Goal: Information Seeking & Learning: Learn about a topic

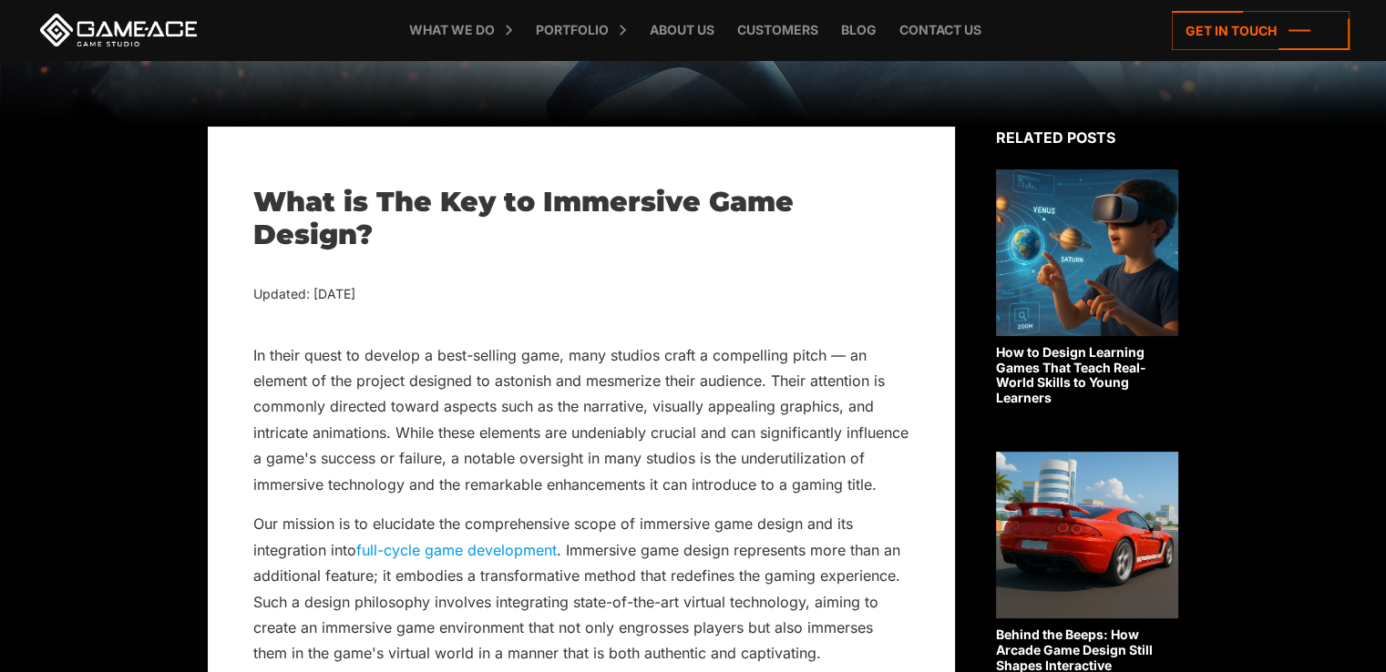
scroll to position [418, 0]
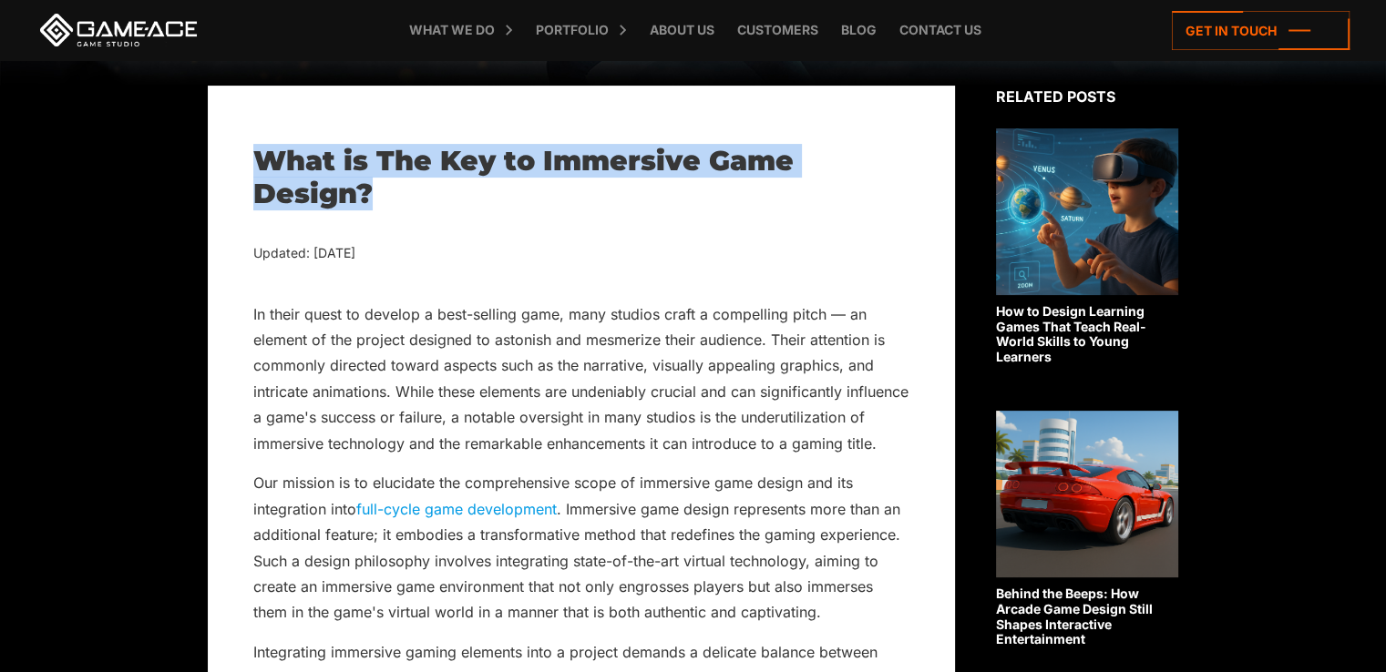
drag, startPoint x: 257, startPoint y: 158, endPoint x: 383, endPoint y: 189, distance: 129.5
click at [383, 189] on h1 "What is The Key to Immersive Game Design?" at bounding box center [581, 178] width 656 height 66
copy h1 "What is The Key to Immersive Game Design?"
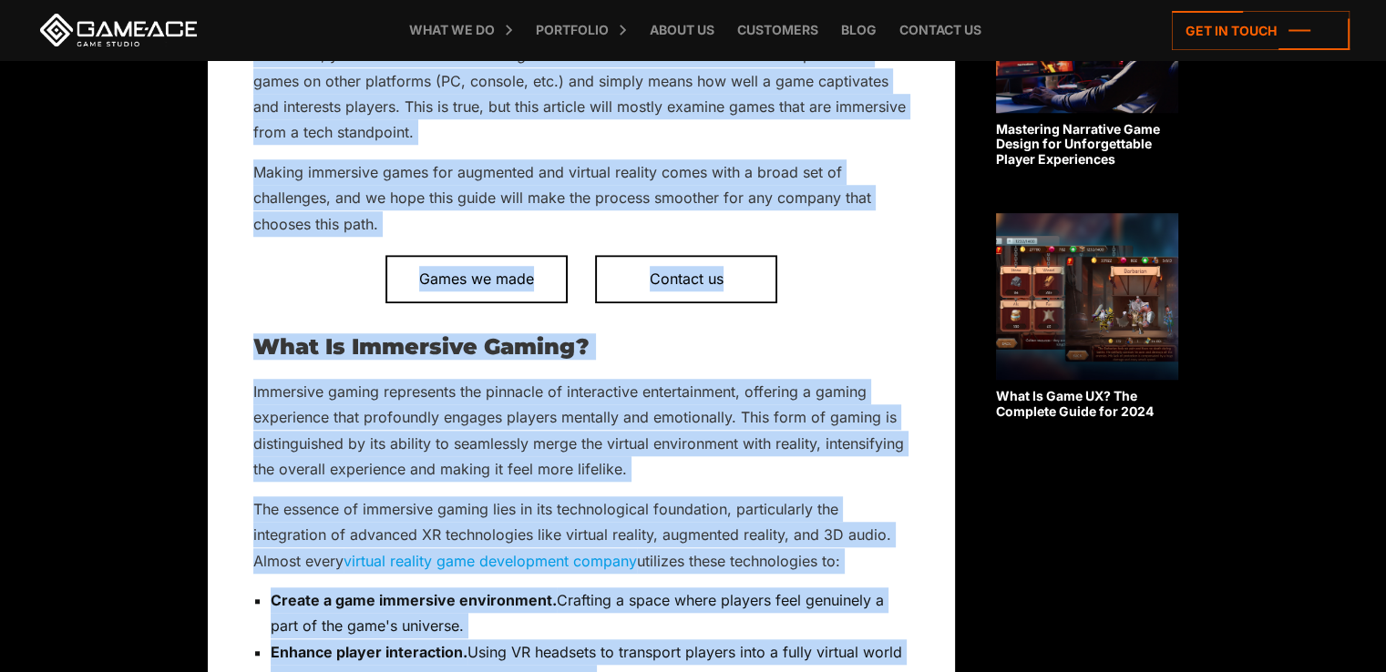
scroll to position [1556, 0]
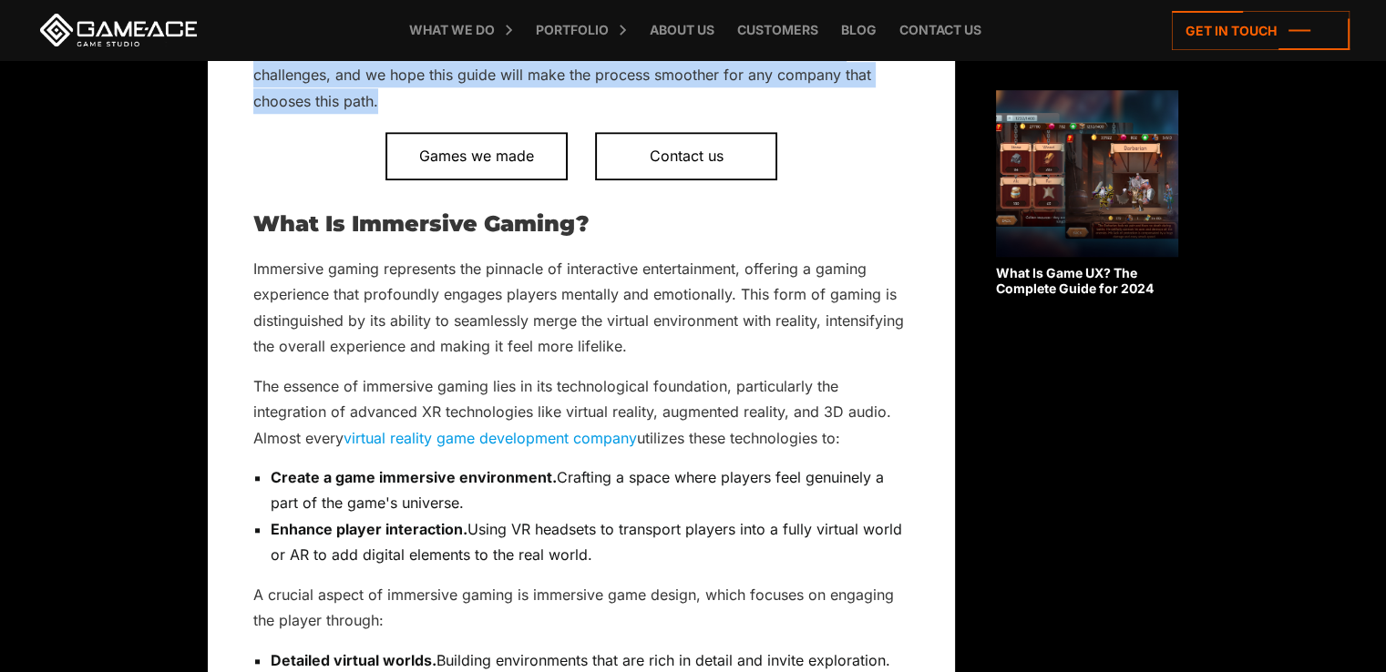
drag, startPoint x: 250, startPoint y: 313, endPoint x: 421, endPoint y: 128, distance: 251.4
copy div "Lo ipsum dolor si ametcon a elit-seddoei temp, inci utlabor etdol m aliquaenim …"
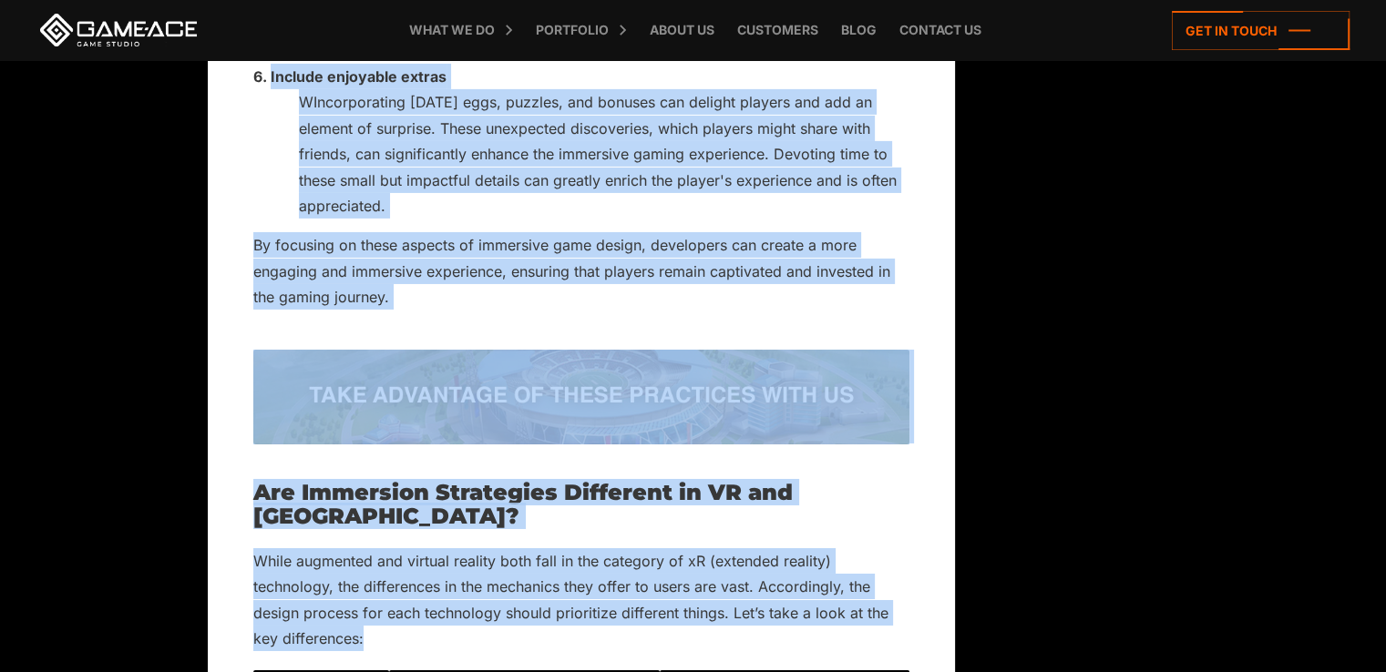
scroll to position [6198, 0]
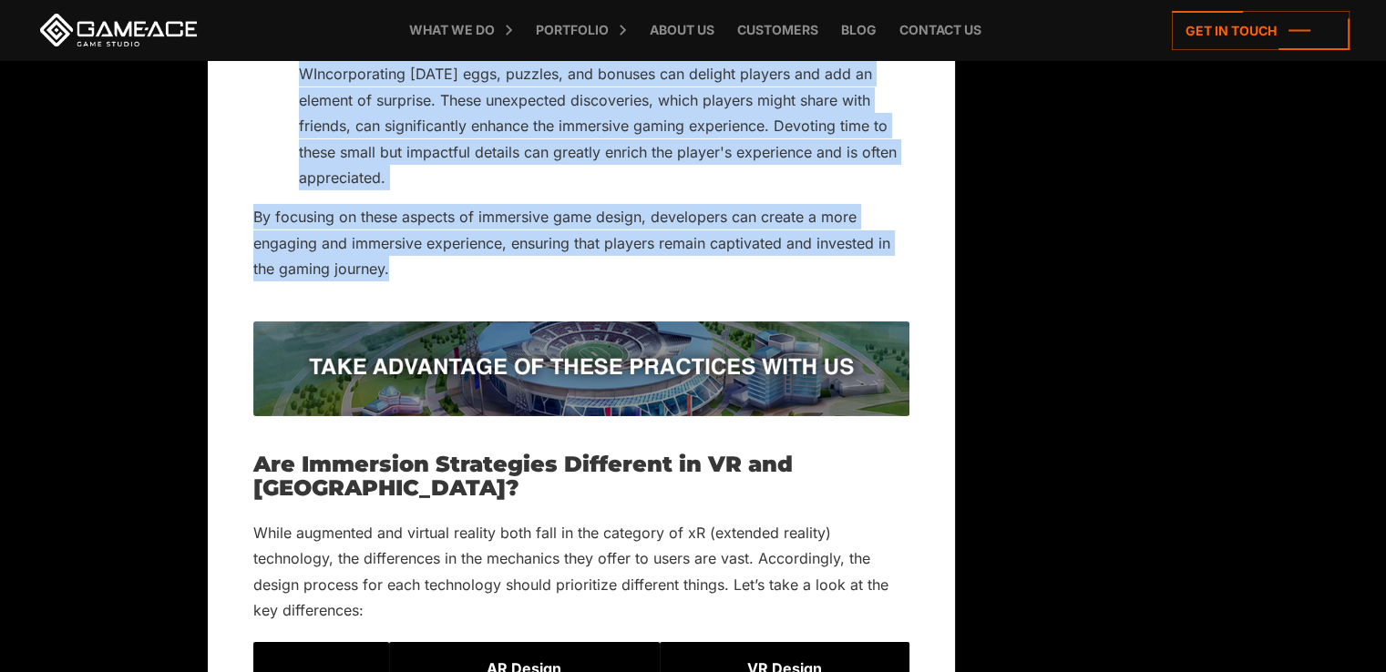
drag, startPoint x: 255, startPoint y: 245, endPoint x: 441, endPoint y: 293, distance: 192.0
copy div "What Is Immersive Gaming? Immersive gaming represents the pinnacle of interacti…"
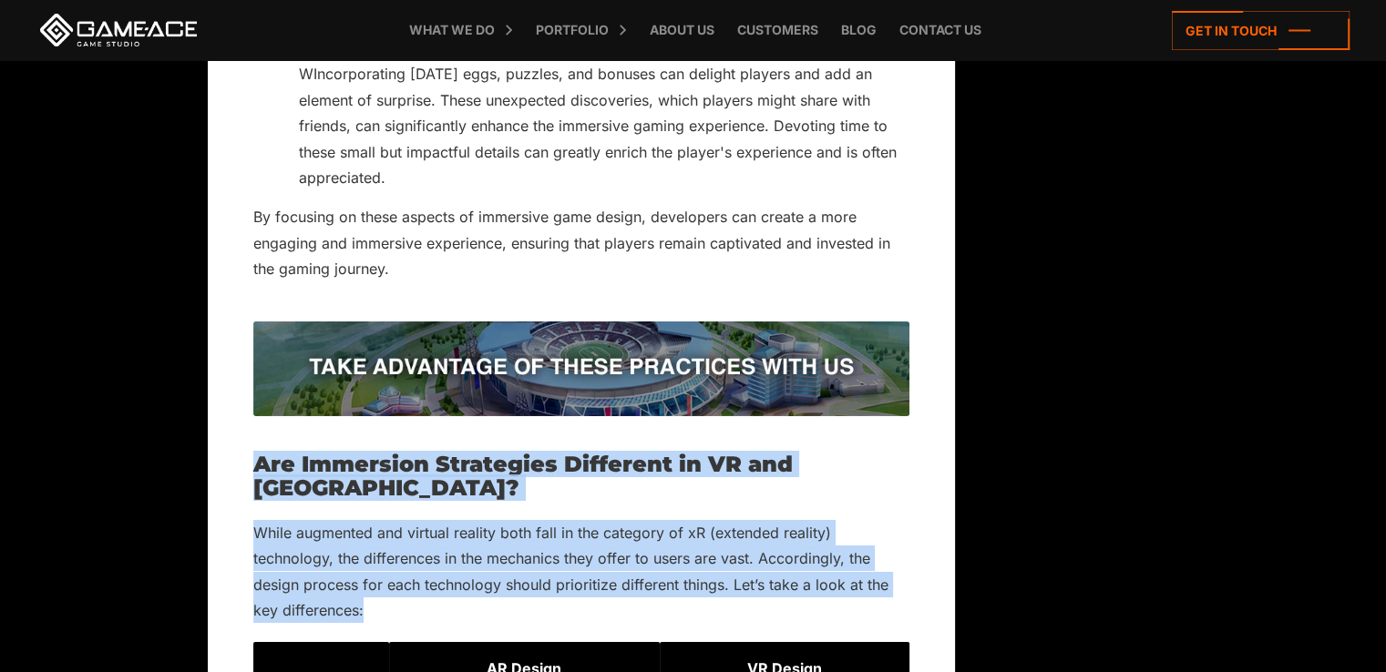
drag, startPoint x: 259, startPoint y: 486, endPoint x: 388, endPoint y: 601, distance: 173.6
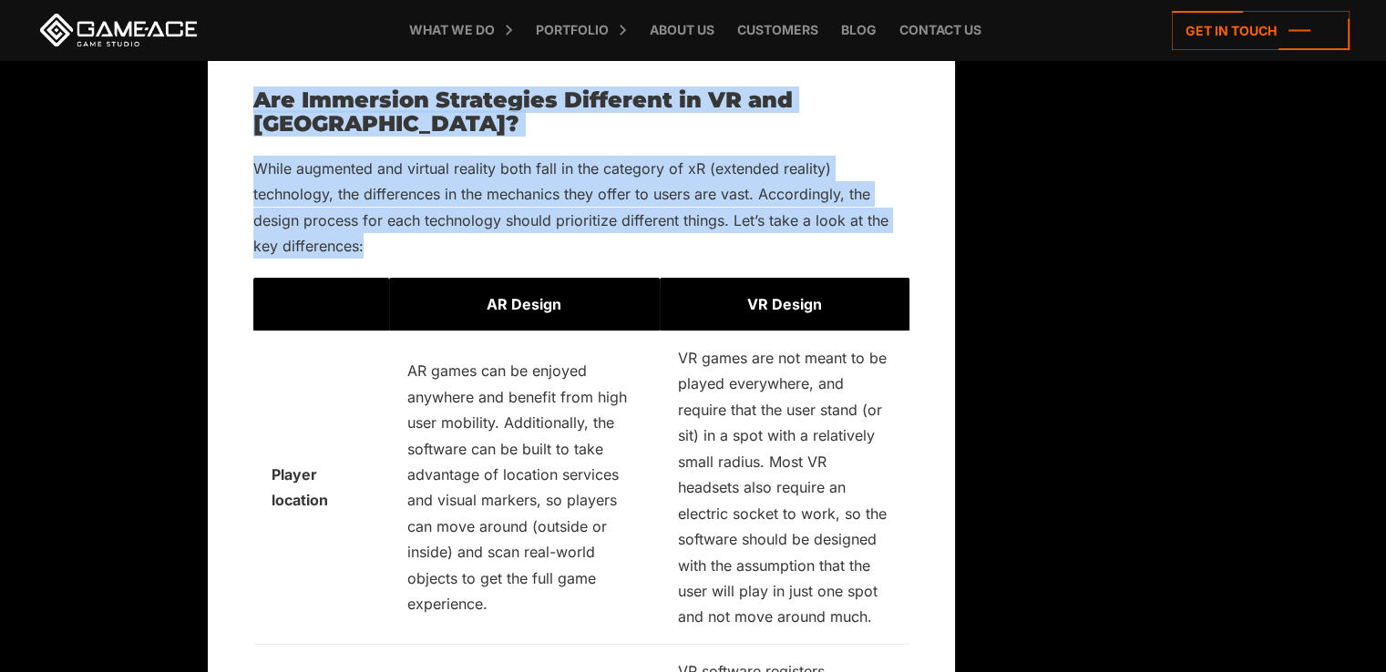
scroll to position [6590, 0]
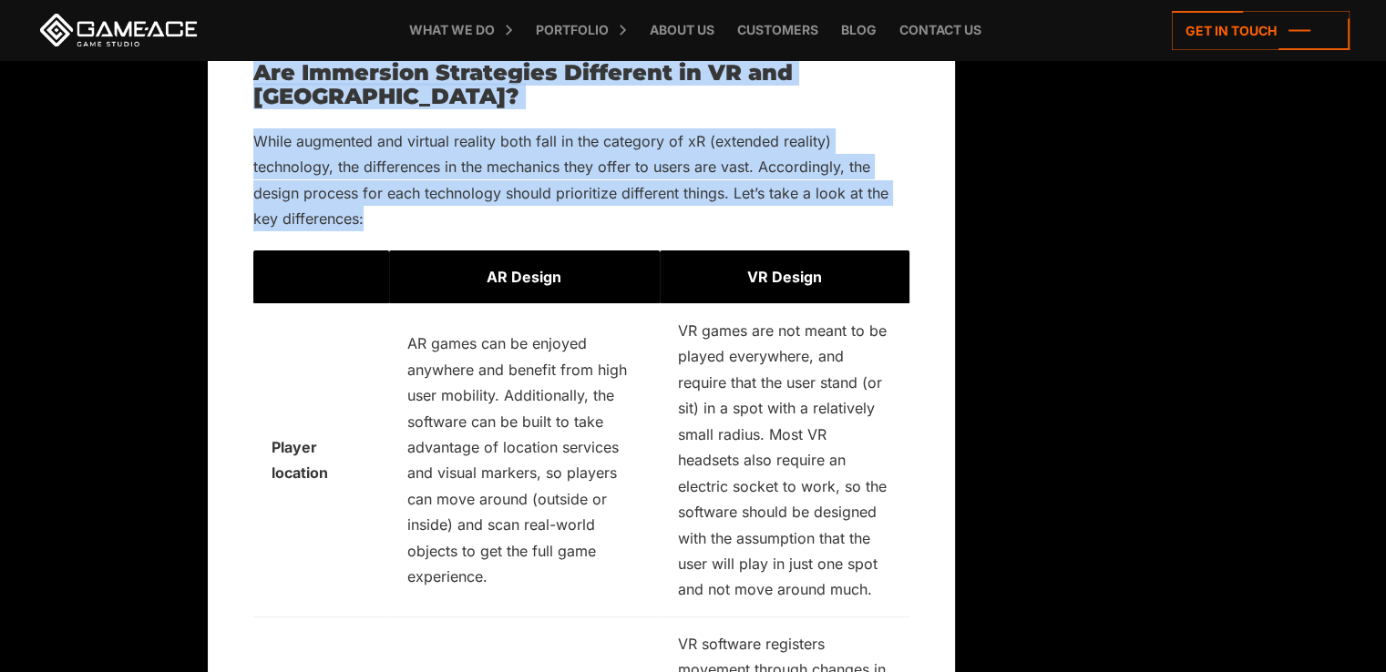
click at [387, 220] on p "While augmented and virtual reality both fall in the category of xR (extended r…" at bounding box center [581, 180] width 656 height 104
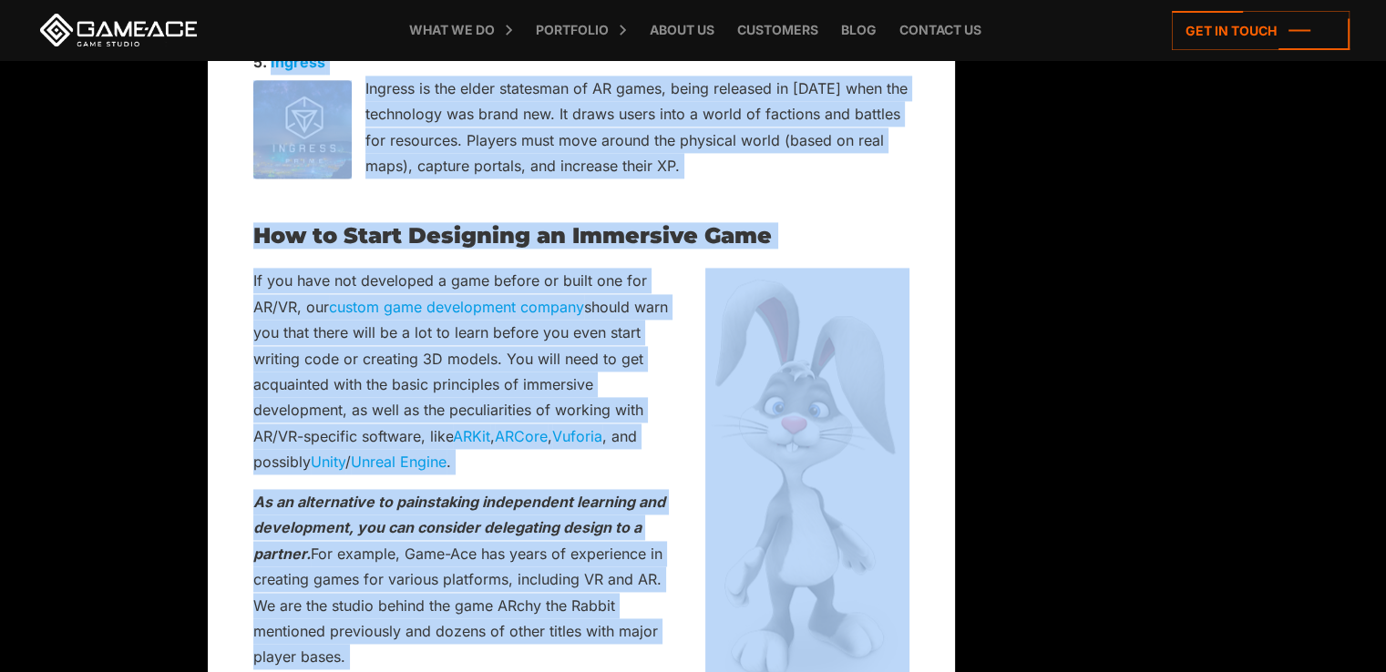
scroll to position [9553, 0]
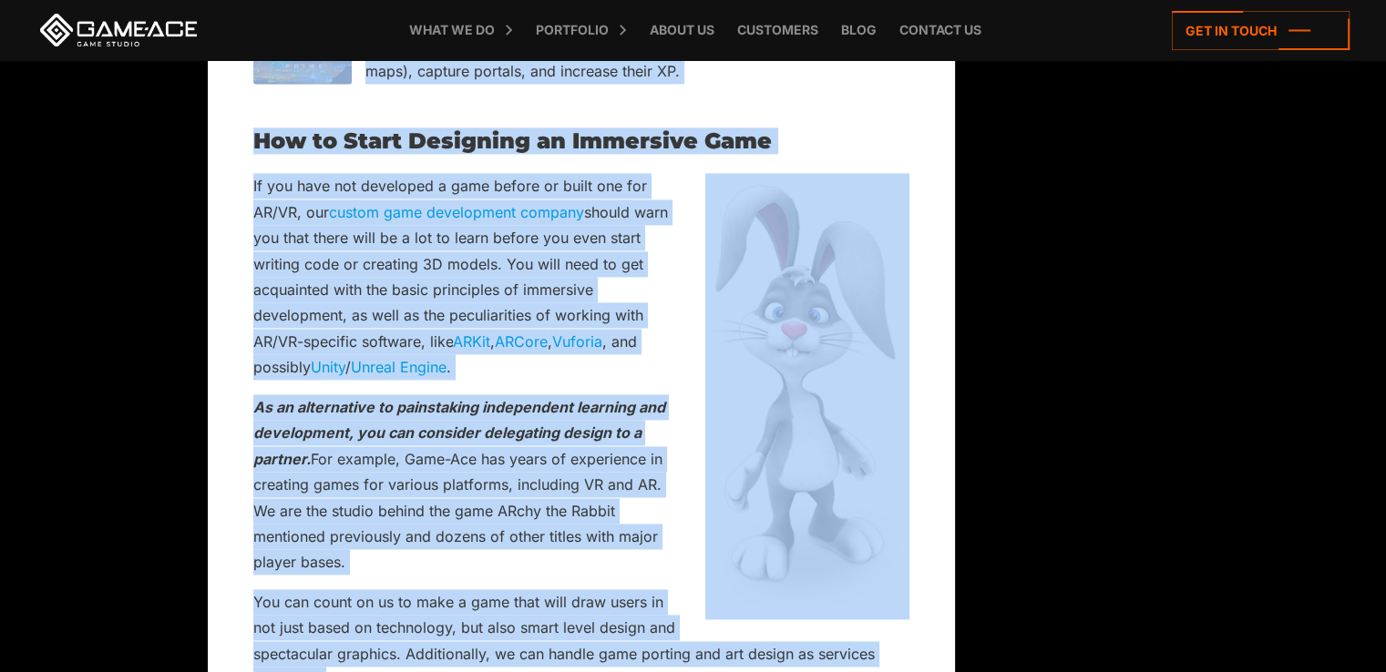
drag, startPoint x: 256, startPoint y: 102, endPoint x: 725, endPoint y: 575, distance: 666.2
copy div "Lor Ipsumdolo Sitametcon Adipiscin el SE doe TE? Incid utlaboree dol magnaal en…"
